Goal: Transaction & Acquisition: Purchase product/service

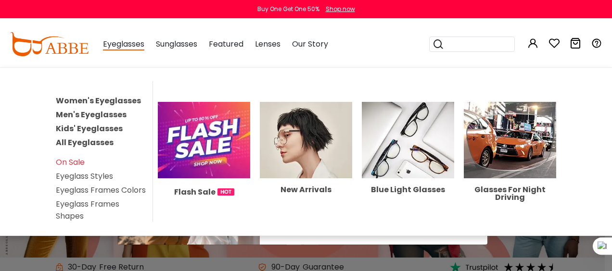
drag, startPoint x: 0, startPoint y: 0, endPoint x: 113, endPoint y: 100, distance: 150.9
click at [113, 100] on link "Women's Eyeglasses" at bounding box center [98, 100] width 85 height 11
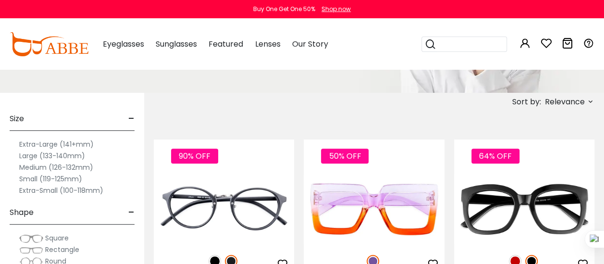
scroll to position [337, 0]
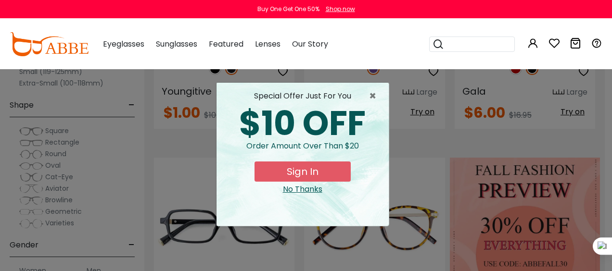
click at [56, 201] on div "× special offer just for you $10 OFF Order amount over than $20 Sign In No Than…" at bounding box center [306, 135] width 612 height 271
click at [372, 95] on span "×" at bounding box center [375, 96] width 12 height 12
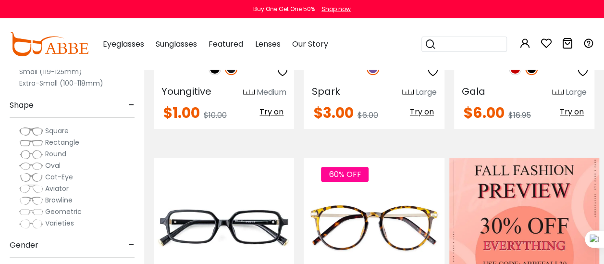
click at [59, 200] on span "Browline" at bounding box center [58, 200] width 27 height 10
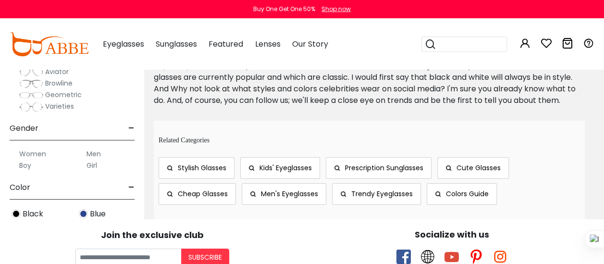
scroll to position [96, 0]
